Goal: Information Seeking & Learning: Compare options

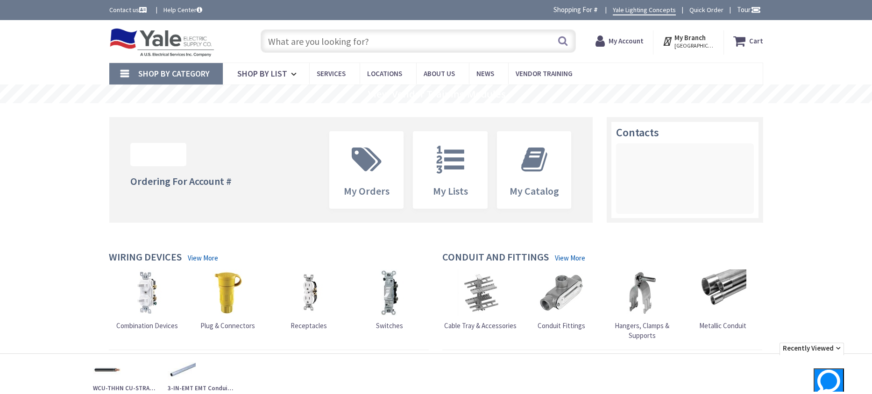
paste input "PVC Fitting 2-1/2 Inch PVC/C Type C Conduit Body Fitting & Cover 2-1/2""
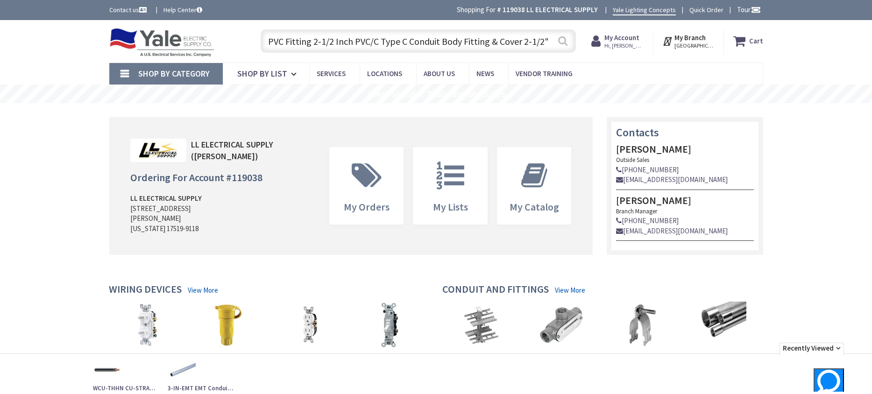
type input "PVC Fitting 2-1/2 Inch PVC/C Type C Conduit Body Fitting & Cover 2-1/2""
click at [560, 42] on button "Search" at bounding box center [563, 40] width 12 height 21
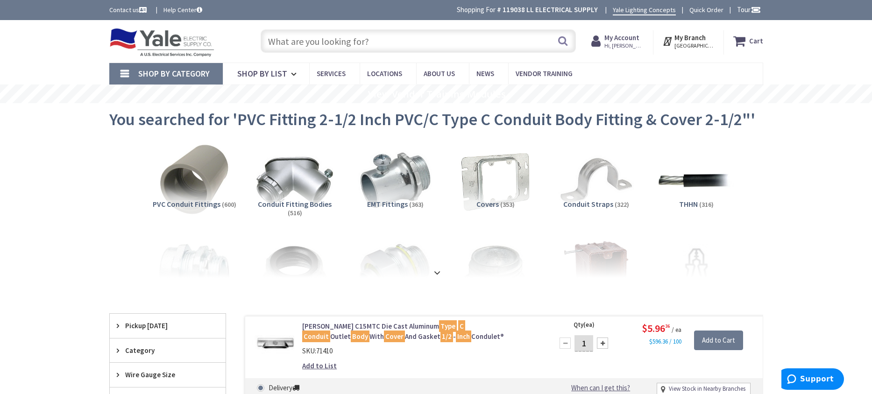
click at [302, 36] on input "text" at bounding box center [418, 40] width 315 height 23
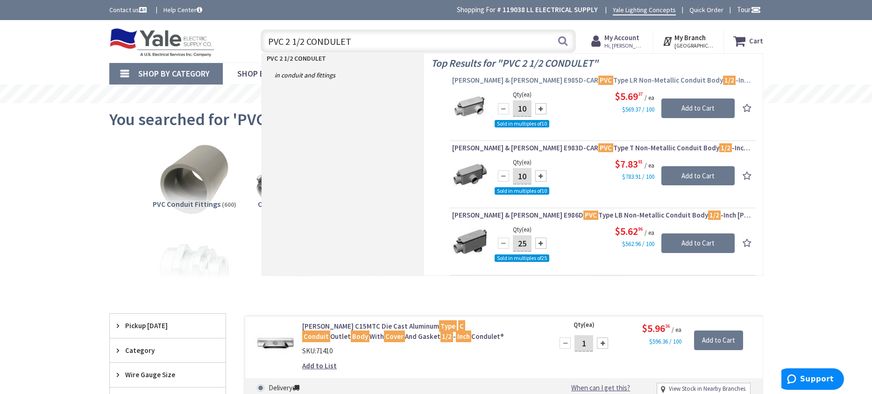
type input "PVC 2 1/2 CONDULET"
click at [495, 78] on span "Thomas & Betts E985D-CAR PVC Type LR Non-Metallic Conduit Body 1/2 -Inch Carlon®" at bounding box center [602, 80] width 301 height 9
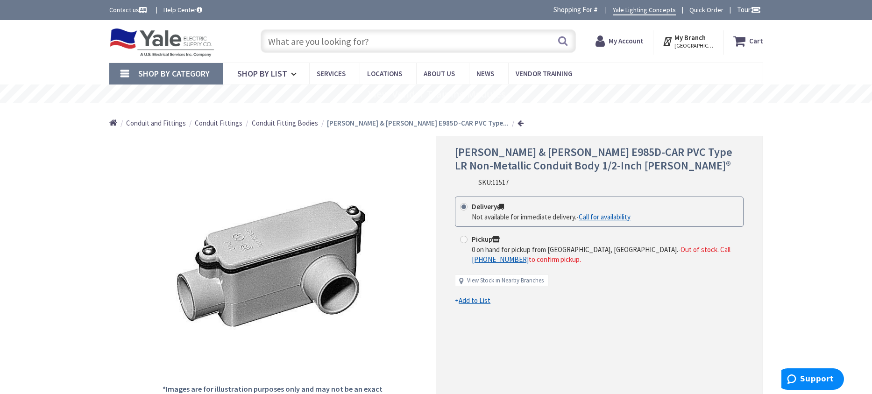
click at [290, 123] on span "Conduit Fitting Bodies" at bounding box center [285, 123] width 66 height 9
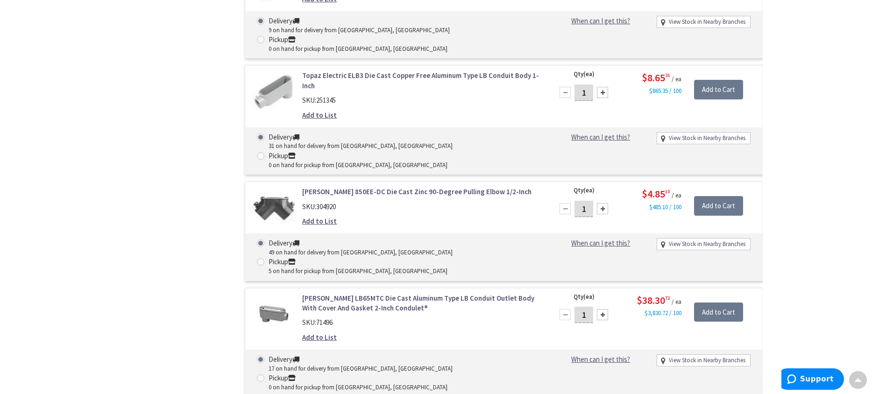
scroll to position [14861, 0]
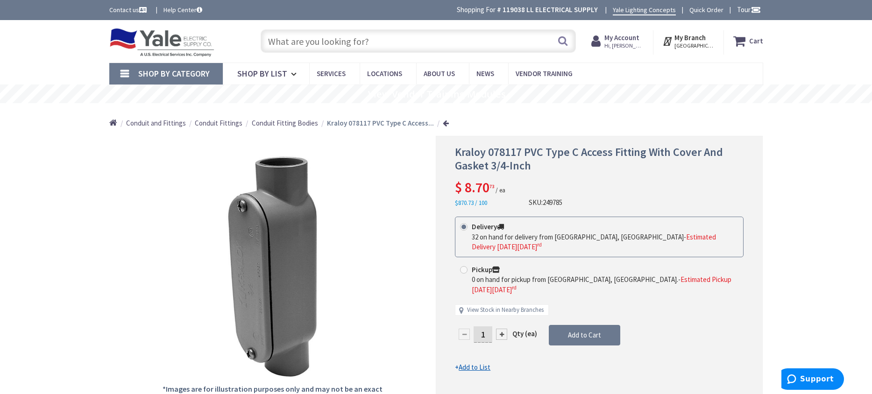
click at [369, 125] on strong "Kraloy 078117 PVC Type C Access..." at bounding box center [380, 123] width 107 height 9
click at [305, 122] on span "Conduit Fitting Bodies" at bounding box center [285, 123] width 66 height 9
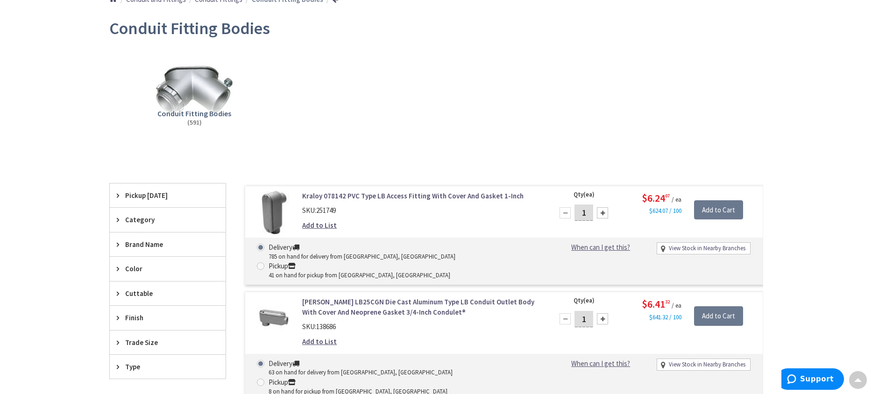
scroll to position [140, 0]
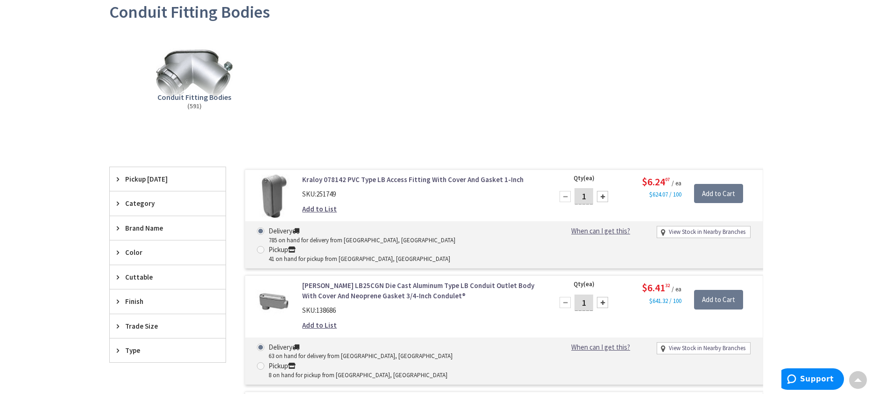
click at [158, 206] on span "Category" at bounding box center [163, 204] width 76 height 10
click at [153, 326] on span "Trade Size" at bounding box center [163, 327] width 76 height 10
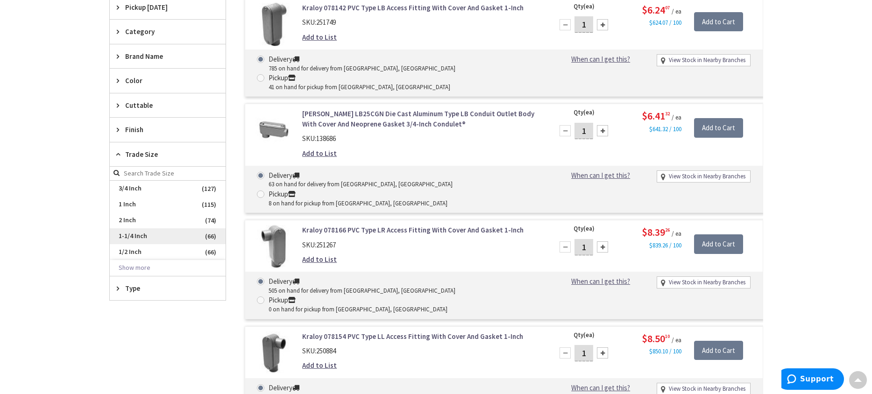
scroll to position [327, 0]
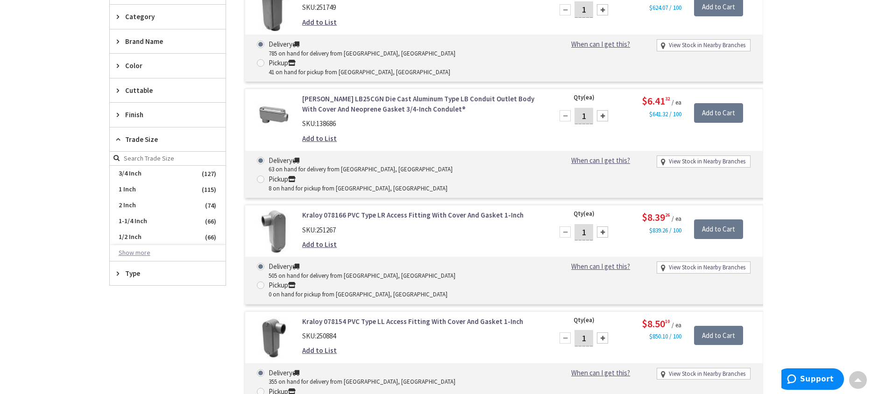
click at [144, 257] on button "Show more" at bounding box center [168, 253] width 116 height 16
click at [141, 272] on span "2-1/2 Inch" at bounding box center [168, 269] width 116 height 16
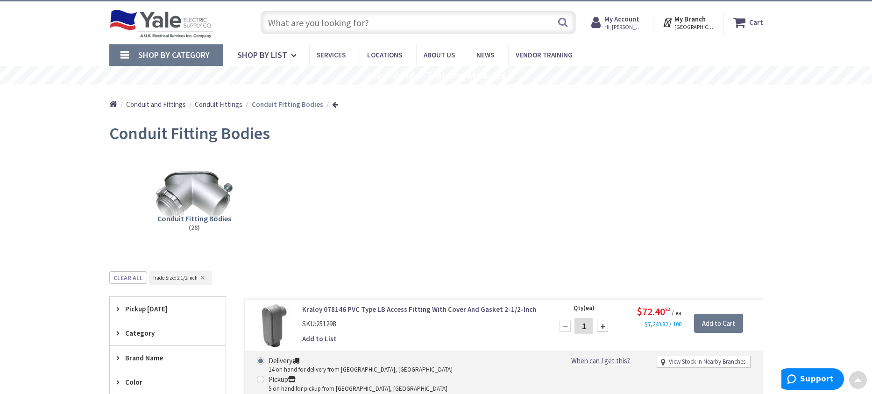
scroll to position [0, 0]
